Goal: Task Accomplishment & Management: Use online tool/utility

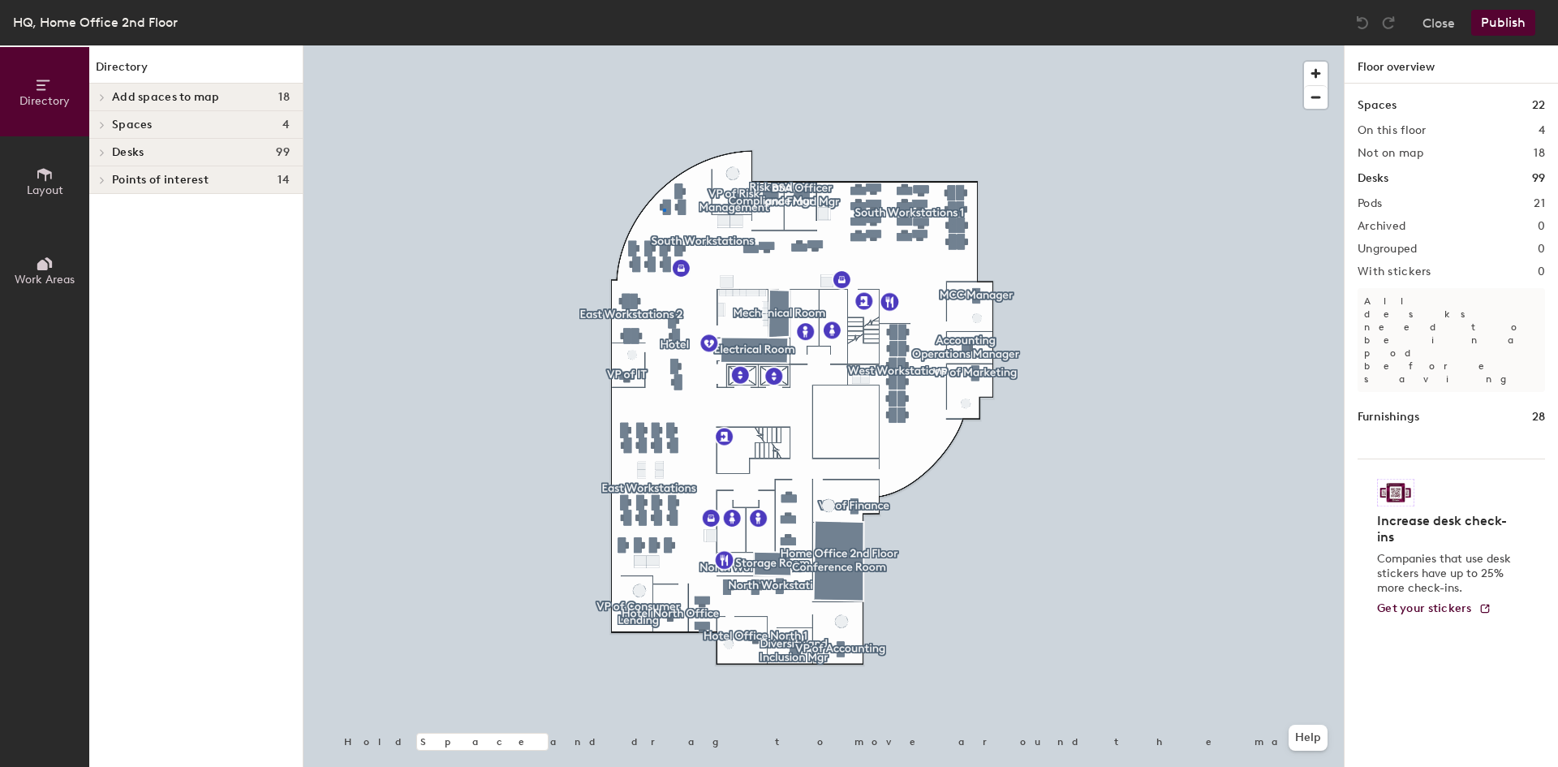
click at [663, 45] on div at bounding box center [824, 45] width 1041 height 0
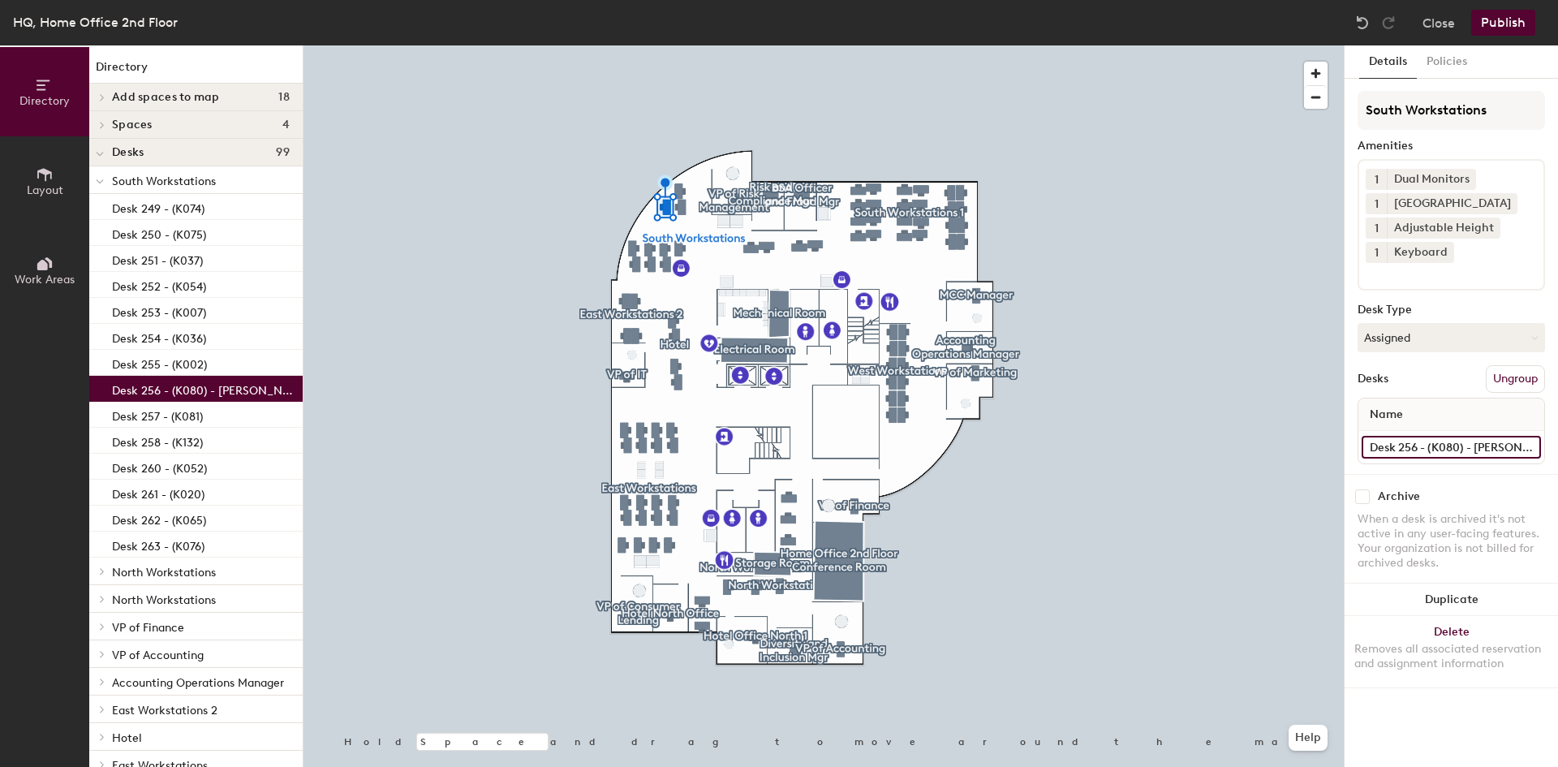
click at [1490, 450] on input "Desk 256 - (K080) - [PERSON_NAME]" at bounding box center [1451, 447] width 179 height 23
click at [1467, 446] on input "Desk 256 - (K080) - [PERSON_NAME]" at bounding box center [1451, 447] width 179 height 23
type input "Desk 256 - (K080)"
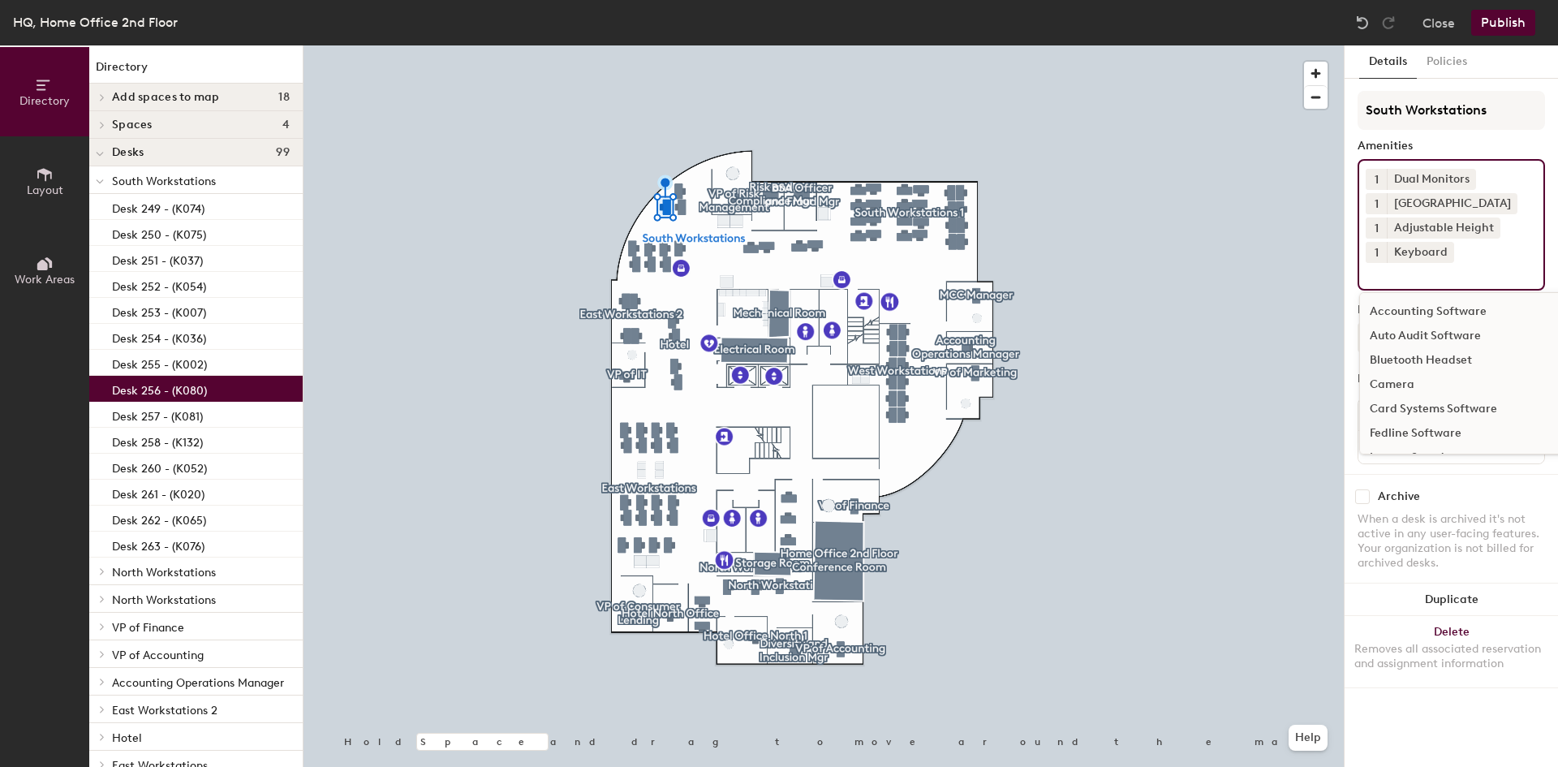
click at [1424, 279] on input at bounding box center [1439, 272] width 146 height 19
type input "mouse"
click at [1401, 308] on div "Mouse" at bounding box center [1493, 312] width 266 height 24
click at [1494, 24] on button "Publish" at bounding box center [1504, 23] width 64 height 26
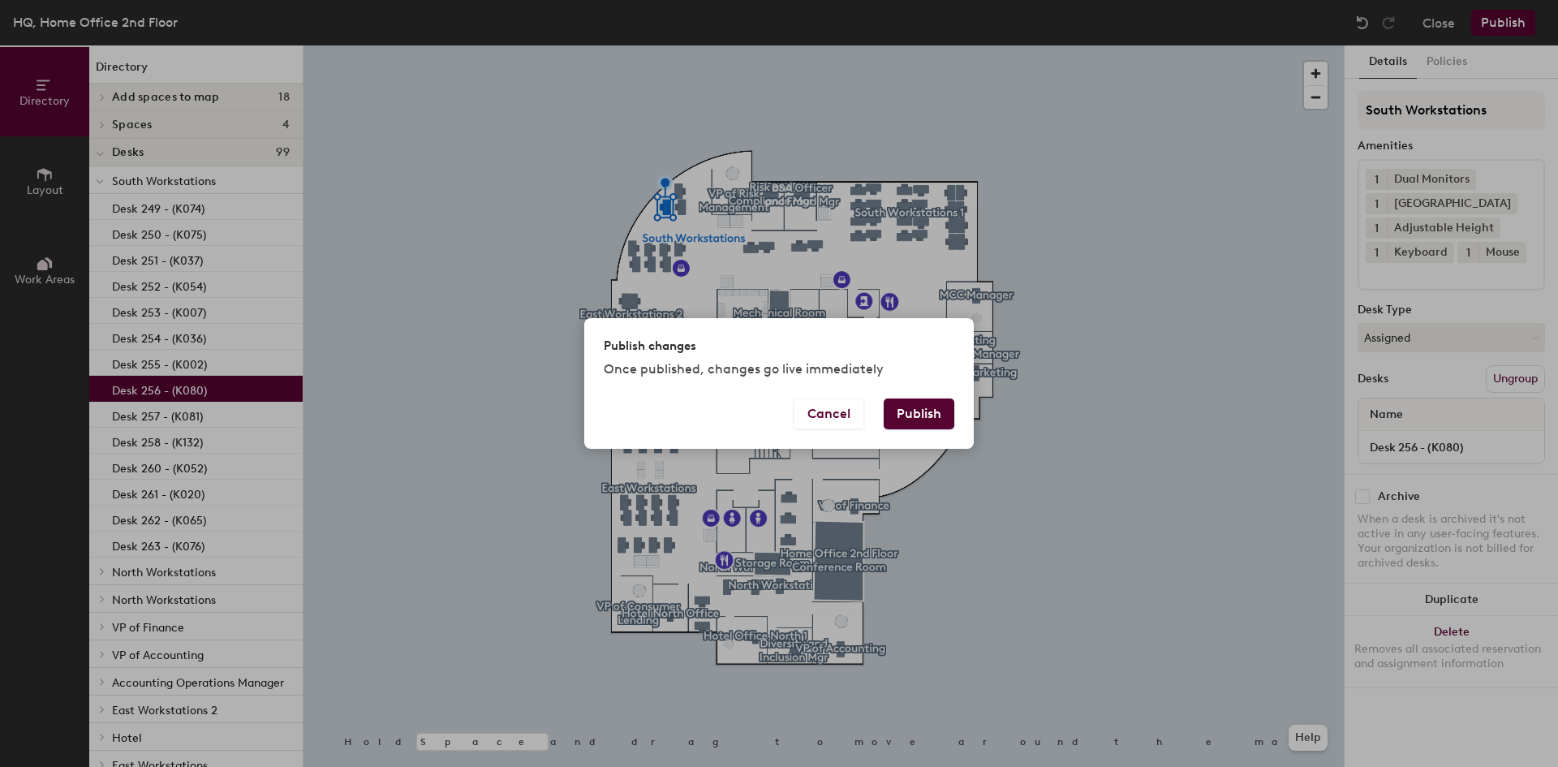
click at [917, 416] on button "Publish" at bounding box center [919, 414] width 71 height 31
